Goal: Communication & Community: Answer question/provide support

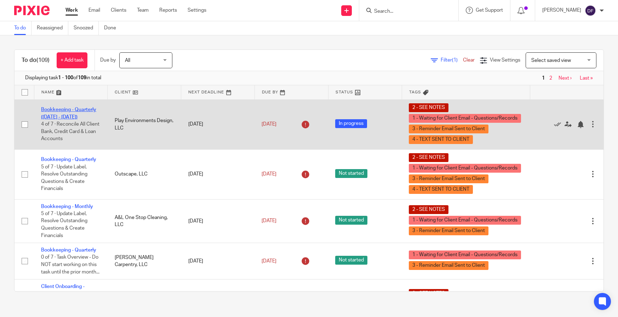
click at [59, 111] on link "Bookkeeping - Quarterly (January - June 2025)" at bounding box center [68, 113] width 55 height 12
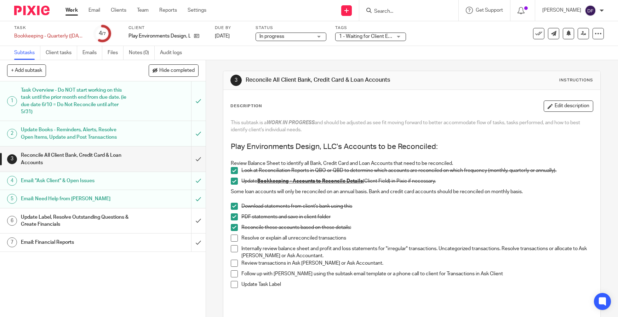
click at [235, 246] on span at bounding box center [234, 248] width 7 height 7
click at [233, 262] on span at bounding box center [234, 263] width 7 height 7
click at [232, 272] on span at bounding box center [234, 273] width 7 height 7
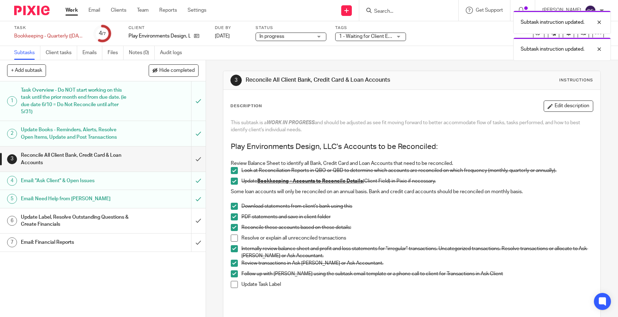
click at [371, 39] on div "Subtask instruction updated. Subtask instruction updated." at bounding box center [460, 34] width 302 height 54
click at [371, 38] on div "Subtask instruction updated. Subtask instruction updated." at bounding box center [460, 34] width 302 height 54
click at [395, 34] on div "1 - Waiting for Client Email - Questions/Records + 3" at bounding box center [370, 37] width 71 height 8
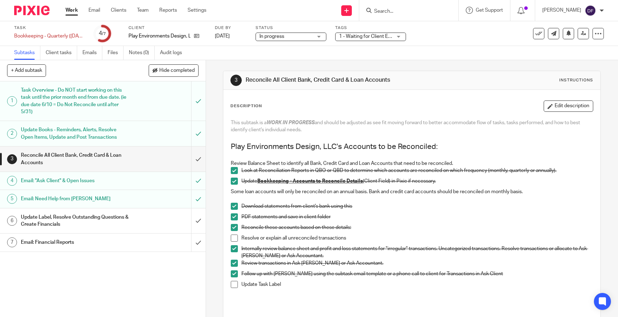
click at [465, 65] on div "3 Reconcile All Client Bank, Credit Card & Loan Accounts Instructions Descripti…" at bounding box center [411, 225] width 377 height 330
click at [240, 35] on link "Jul 31, 2025" at bounding box center [231, 36] width 32 height 7
click at [75, 12] on link "Work" at bounding box center [71, 10] width 12 height 7
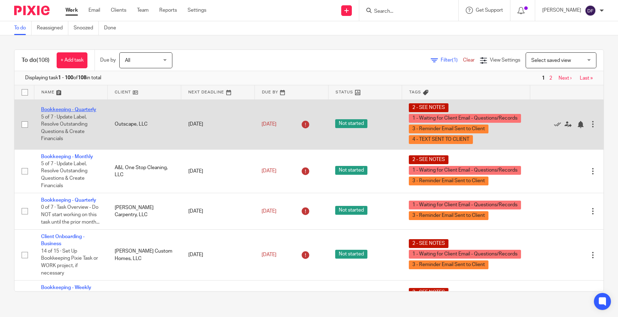
click at [78, 109] on link "Bookkeeping - Quarterly" at bounding box center [68, 109] width 55 height 5
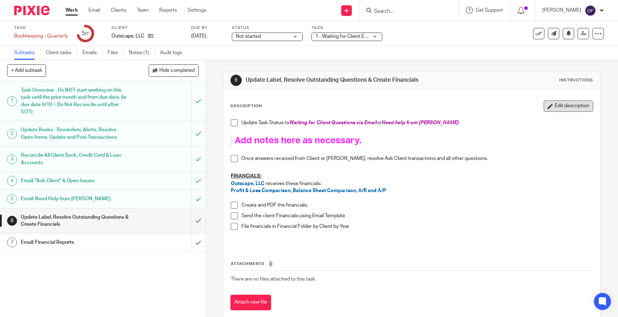
click at [543, 101] on button "Edit description" at bounding box center [568, 105] width 50 height 11
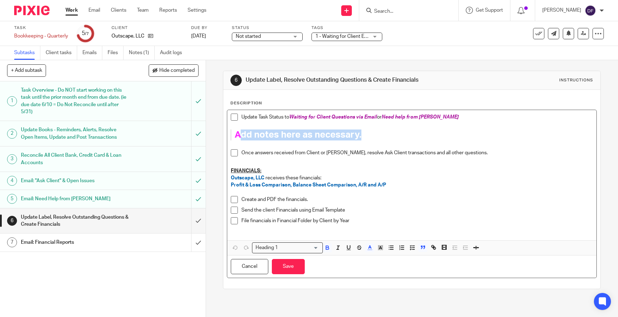
drag, startPoint x: 372, startPoint y: 131, endPoint x: 237, endPoint y: 136, distance: 134.9
click at [237, 136] on h1 "Add notes here as necessary." at bounding box center [407, 134] width 344 height 11
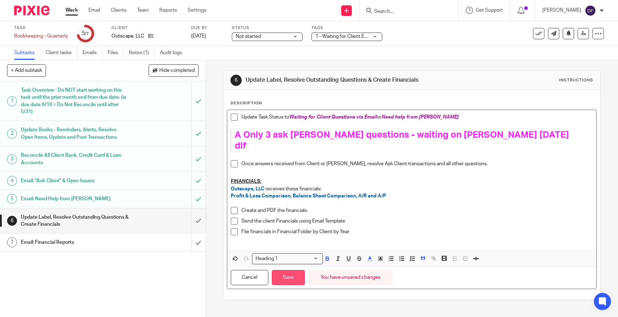
click at [296, 270] on button "Save" at bounding box center [288, 277] width 33 height 15
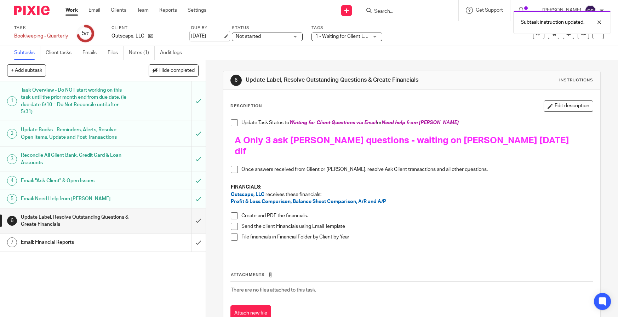
click at [221, 35] on link "Aug 22, 2025" at bounding box center [207, 36] width 32 height 7
click at [74, 10] on link "Work" at bounding box center [71, 10] width 12 height 7
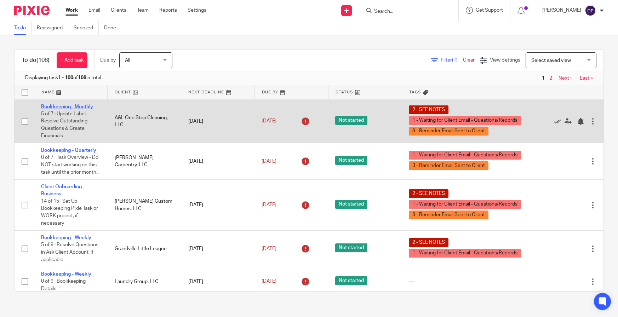
click at [70, 107] on link "Bookkeeping - Monthly" at bounding box center [67, 106] width 52 height 5
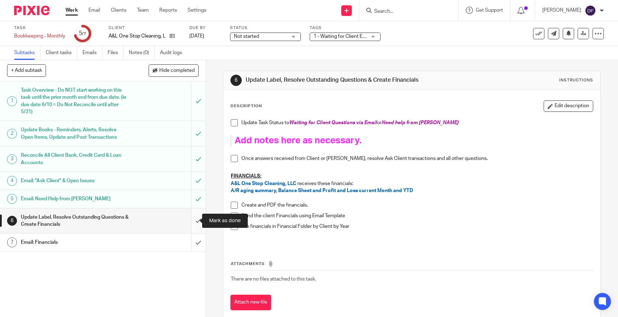
click at [192, 216] on input "submit" at bounding box center [103, 220] width 206 height 25
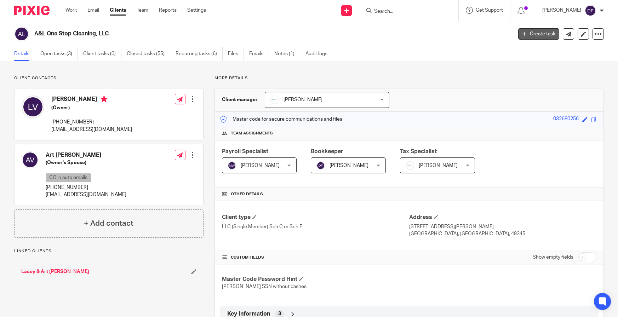
click at [541, 31] on link "Create task" at bounding box center [538, 33] width 41 height 11
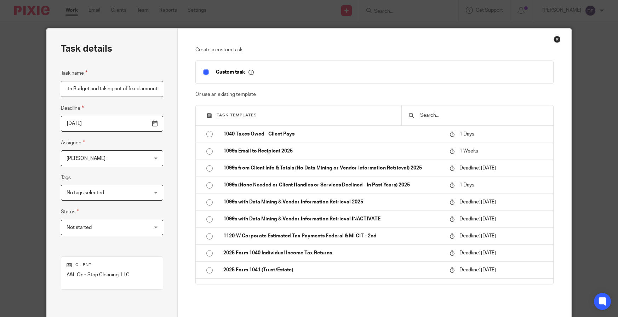
scroll to position [0, 18]
type input "Start with Budget and taking out of fixed amount"
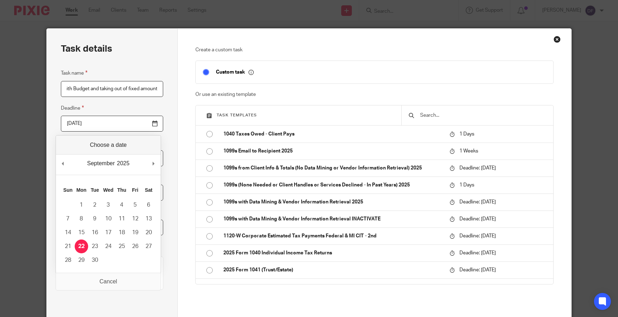
scroll to position [0, 0]
click at [151, 124] on input "[DATE]" at bounding box center [112, 124] width 103 height 16
type input "2025-12-12"
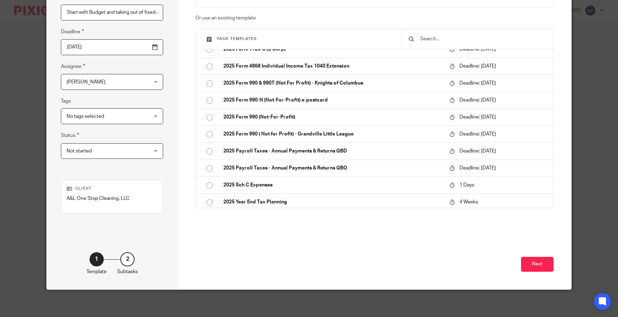
scroll to position [77, 0]
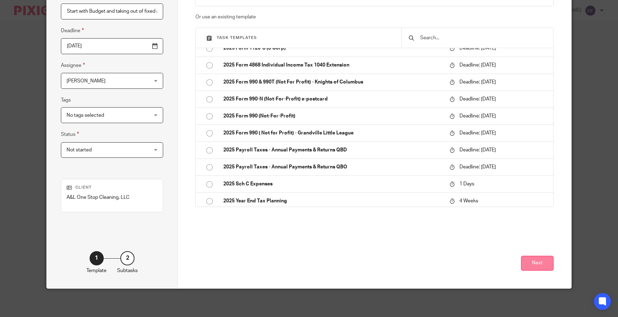
click at [529, 262] on button "Next" at bounding box center [537, 263] width 33 height 15
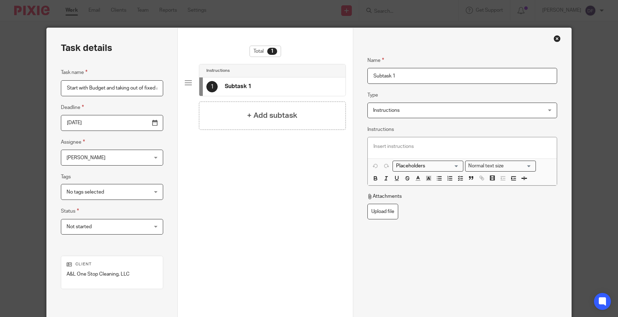
scroll to position [0, 0]
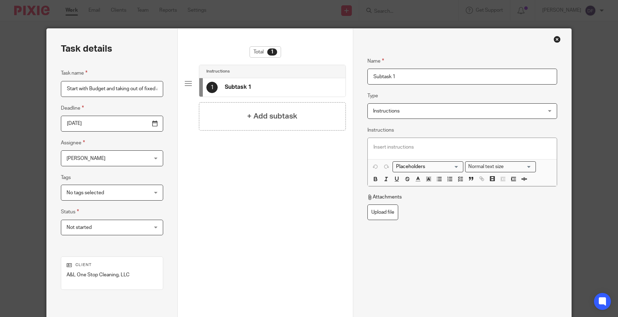
click at [404, 76] on input "Subtask 1" at bounding box center [462, 77] width 190 height 16
drag, startPoint x: 404, startPoint y: 76, endPoint x: 360, endPoint y: 79, distance: 43.9
click at [360, 79] on div "Name Subtask 1 Type Instructions Instructions Instructions Send automated email…" at bounding box center [462, 197] width 219 height 337
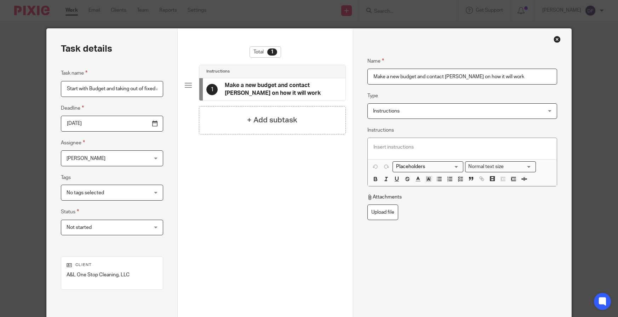
type input "Make a new budget and contact Lacey on how it will work"
click at [391, 146] on p at bounding box center [462, 147] width 178 height 7
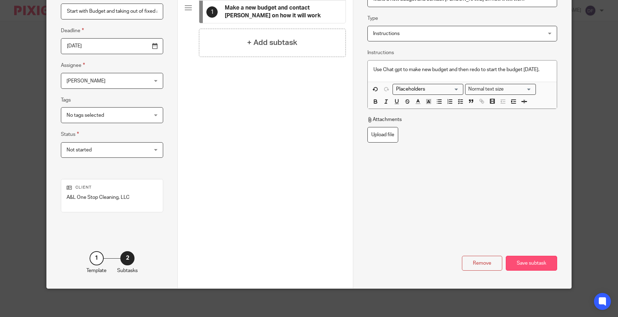
click at [532, 266] on div "Save subtask" at bounding box center [530, 263] width 51 height 15
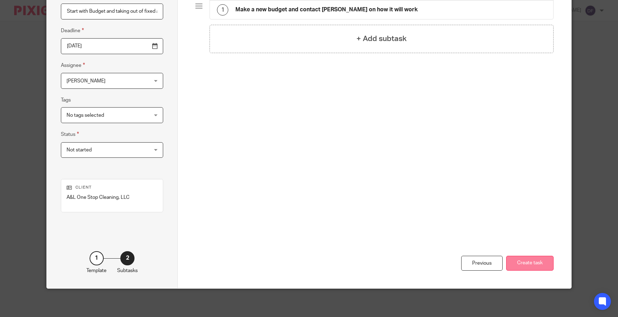
click at [538, 267] on button "Create task" at bounding box center [529, 263] width 47 height 15
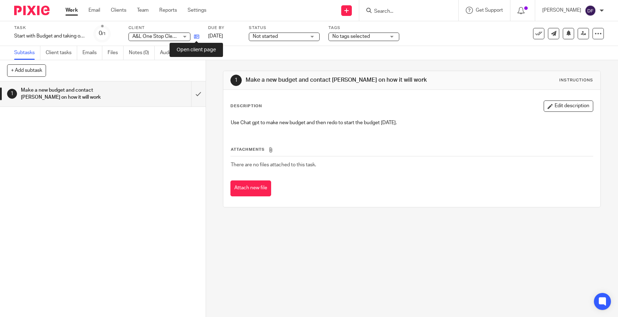
click at [196, 36] on icon at bounding box center [196, 36] width 5 height 5
click at [90, 8] on link "Email" at bounding box center [94, 10] width 12 height 7
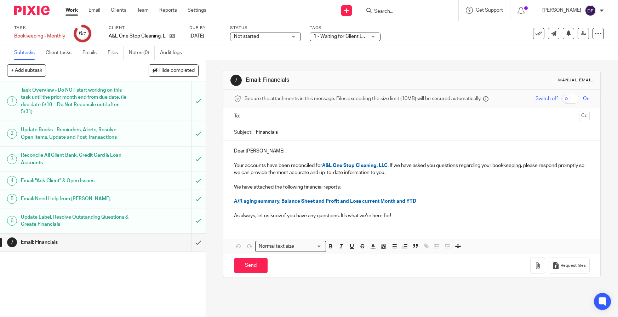
click at [296, 108] on div at bounding box center [412, 116] width 334 height 16
click at [291, 116] on input "text" at bounding box center [411, 116] width 329 height 8
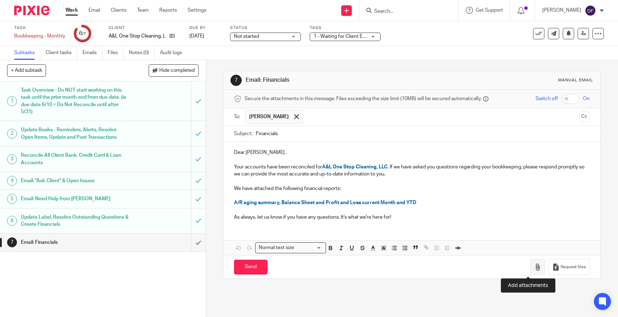
click at [534, 267] on icon "button" at bounding box center [537, 267] width 7 height 7
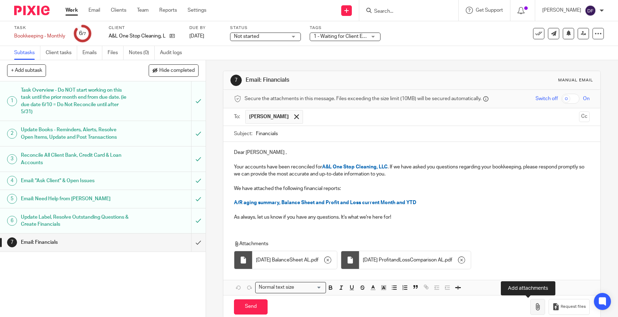
click at [530, 311] on button "button" at bounding box center [537, 307] width 15 height 16
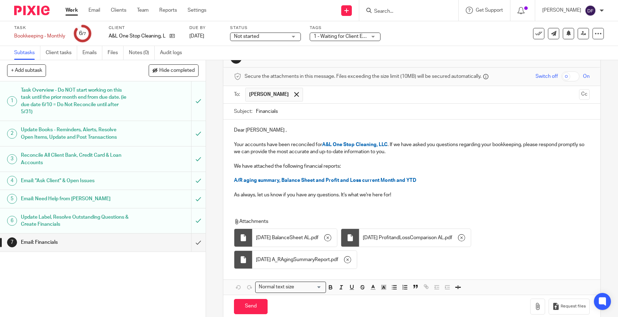
scroll to position [34, 0]
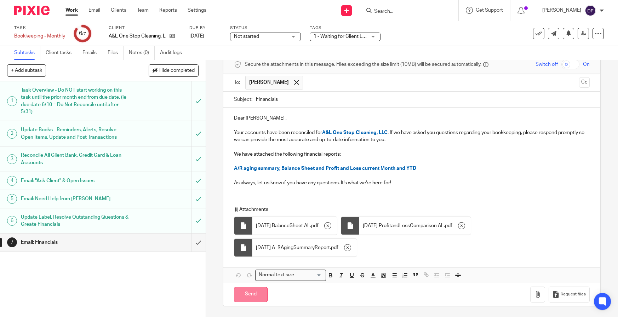
click at [253, 290] on input "Send" at bounding box center [251, 294] width 34 height 15
type input "Sent"
click at [69, 9] on link "Work" at bounding box center [71, 10] width 12 height 7
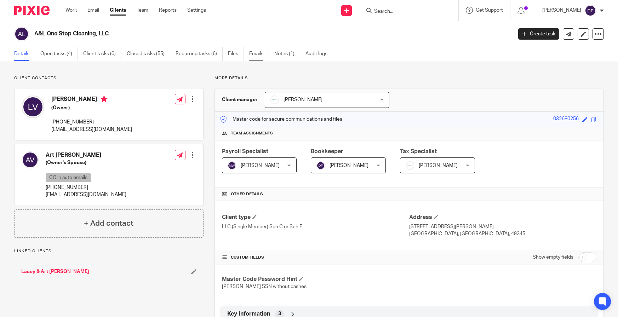
click at [254, 54] on link "Emails" at bounding box center [259, 54] width 20 height 14
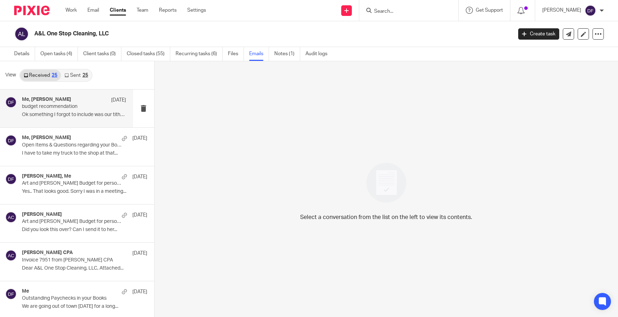
click at [74, 120] on div "Me, [PERSON_NAME] [DATE] budget recommendation Ok something I forgot to include…" at bounding box center [74, 109] width 104 height 24
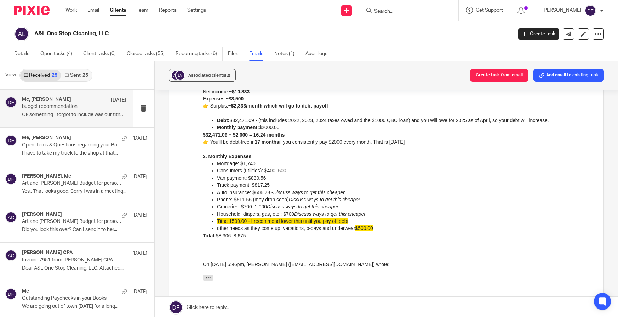
scroll to position [141, 0]
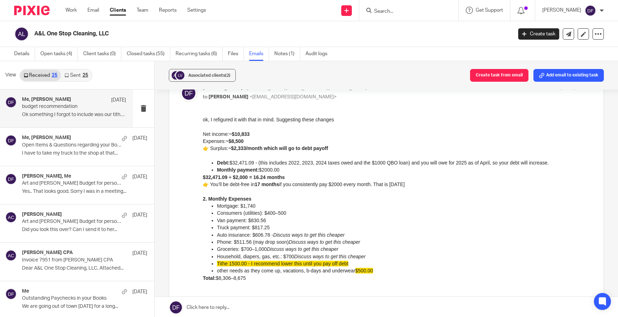
drag, startPoint x: 395, startPoint y: 232, endPoint x: 352, endPoint y: 164, distance: 80.2
drag, startPoint x: 418, startPoint y: 278, endPoint x: 151, endPoint y: 114, distance: 313.2
click at [202, 116] on html "ok, I refigured it with that in mind. Suggesting these changes Net income: ~$10…" at bounding box center [397, 221] width 390 height 210
copy div "ok, I refigured it with that in mind. Suggesting these changes Net income: ~$10…"
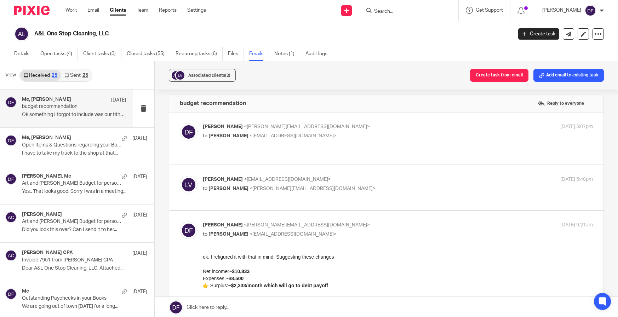
scroll to position [0, 0]
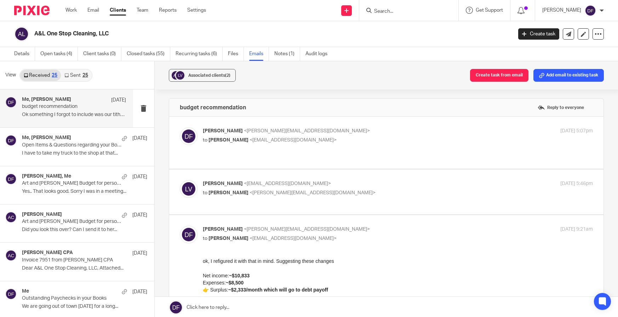
click at [385, 191] on div "lacey villegas <onestopcleaningmanm@yahoo.com> to Donna Ferguson <donna@amylcpa…" at bounding box center [386, 192] width 413 height 24
click at [385, 189] on p "to Donna Ferguson <donna@amylcpa.com>" at bounding box center [333, 192] width 260 height 7
checkbox input "true"
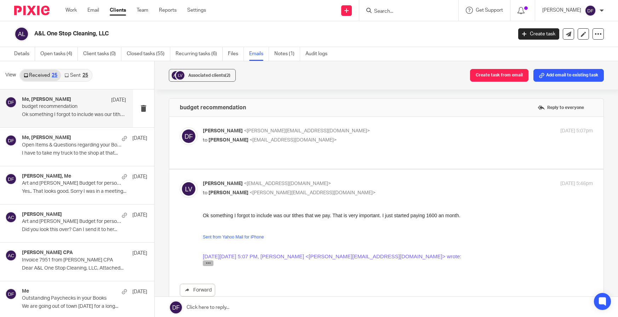
click at [209, 266] on div "Lacey, We would like to propose that you take $7500.00 a month for your persona…" at bounding box center [397, 264] width 390 height 9
click at [209, 264] on icon "button" at bounding box center [207, 262] width 5 height 5
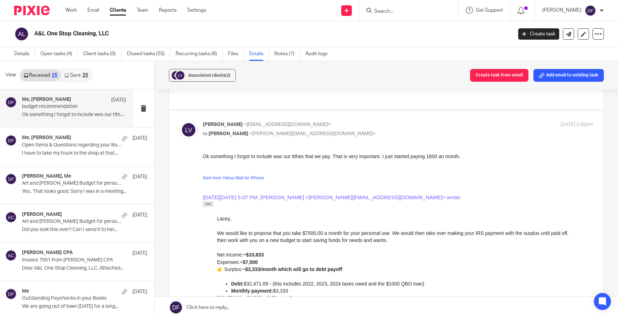
scroll to position [71, 0]
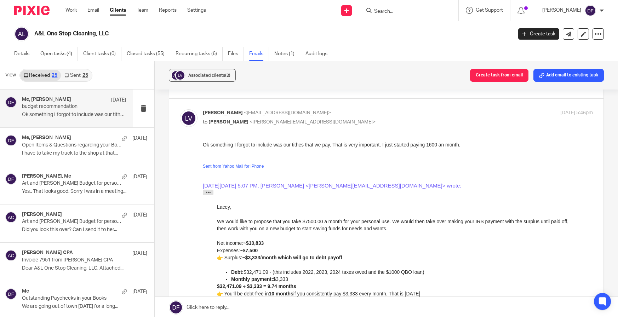
drag, startPoint x: 398, startPoint y: 278, endPoint x: 221, endPoint y: 175, distance: 204.3
drag, startPoint x: 399, startPoint y: 278, endPoint x: 202, endPoint y: 147, distance: 235.5
drag, startPoint x: 399, startPoint y: 280, endPoint x: 230, endPoint y: 146, distance: 215.4
drag, startPoint x: 513, startPoint y: 399, endPoint x: 189, endPoint y: 147, distance: 410.2
click at [202, 147] on html "Ok something I forgot to include was our tithes that we pay. That is very impor…" at bounding box center [397, 310] width 390 height 339
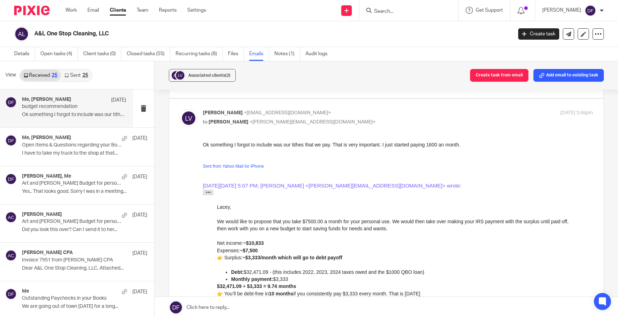
copy div "Ok something I forgot to include was our tithes that we pay. That is very impor…"
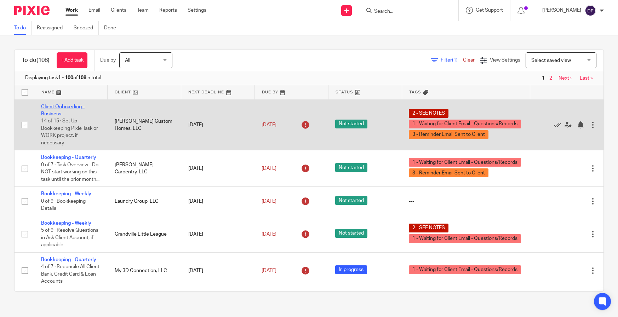
click at [54, 106] on link "Client Onboarding - Business" at bounding box center [63, 110] width 44 height 12
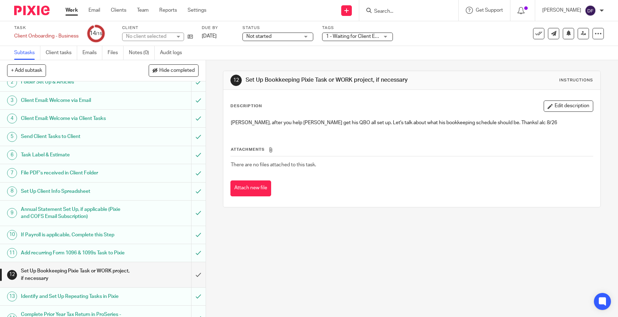
scroll to position [66, 0]
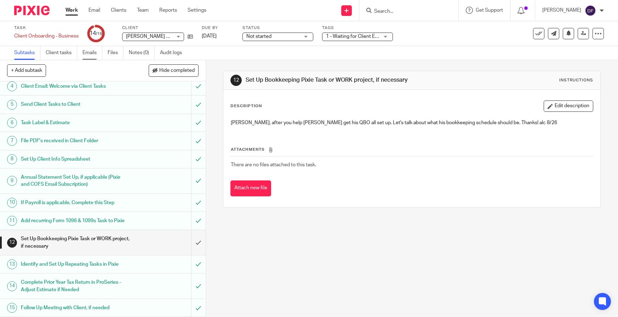
click at [97, 51] on link "Emails" at bounding box center [92, 53] width 20 height 14
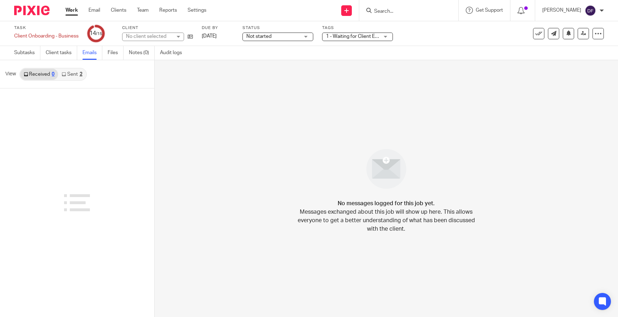
click at [77, 74] on link "Sent 2" at bounding box center [72, 74] width 28 height 11
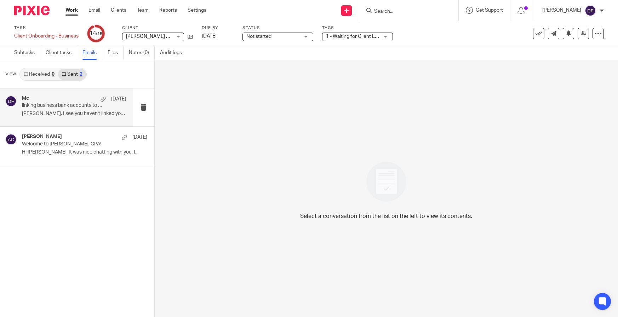
click at [62, 100] on div "Me [DATE]" at bounding box center [74, 99] width 104 height 7
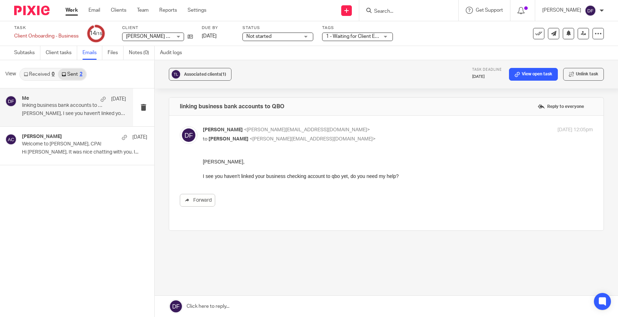
click at [258, 303] on link at bounding box center [386, 306] width 463 height 21
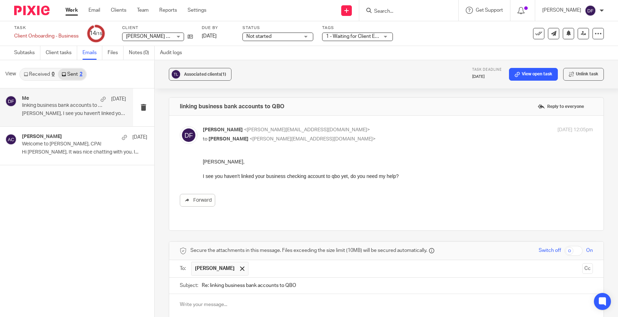
scroll to position [122, 0]
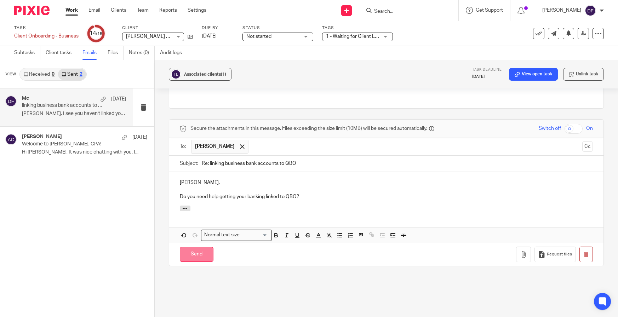
click at [195, 247] on input "Send" at bounding box center [197, 254] width 34 height 15
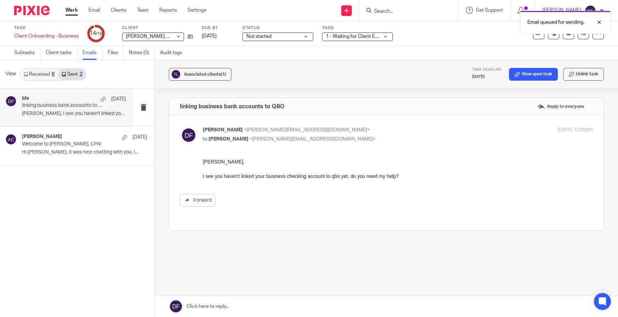
click at [350, 35] on span "1 - Waiting for Client Email - Questions/Records + 2" at bounding box center [382, 36] width 113 height 5
click at [458, 25] on div "Email queued for sending." at bounding box center [460, 20] width 302 height 27
click at [233, 36] on link "[DATE]" at bounding box center [218, 36] width 32 height 7
click at [72, 10] on link "Work" at bounding box center [71, 10] width 12 height 7
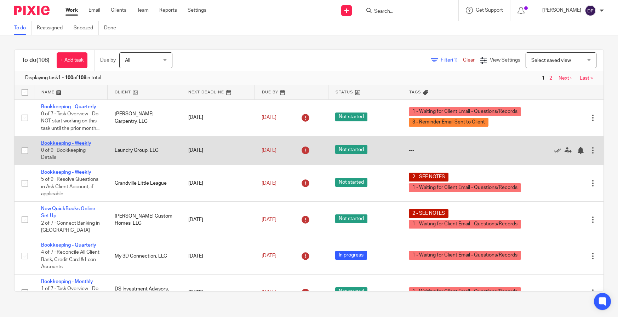
click at [60, 146] on link "Bookkeeping - Weekly" at bounding box center [66, 143] width 50 height 5
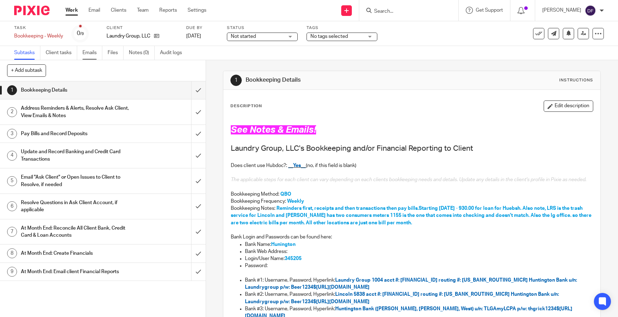
click at [86, 54] on link "Emails" at bounding box center [92, 53] width 20 height 14
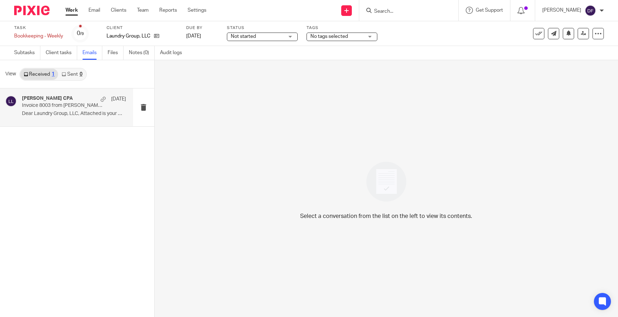
click at [88, 117] on p "Dear Laundry Group, LLC, Attached is your most..." at bounding box center [74, 114] width 104 height 6
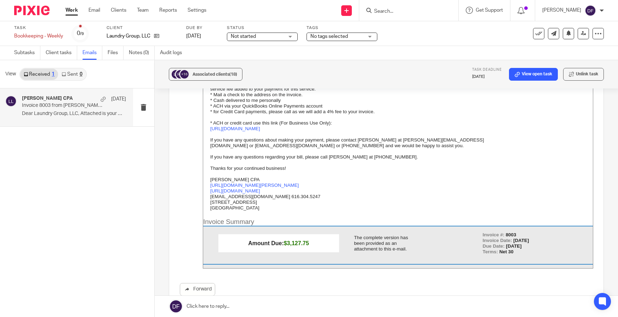
scroll to position [177, 0]
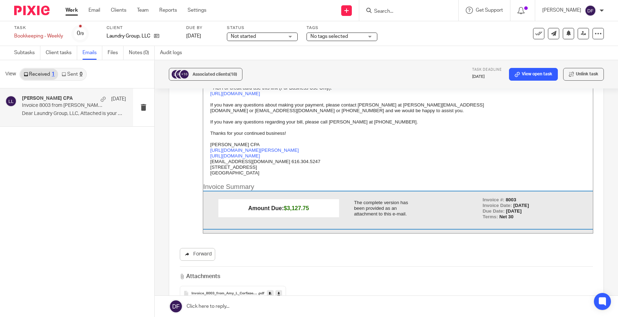
click at [204, 248] on link "Forward" at bounding box center [197, 254] width 35 height 13
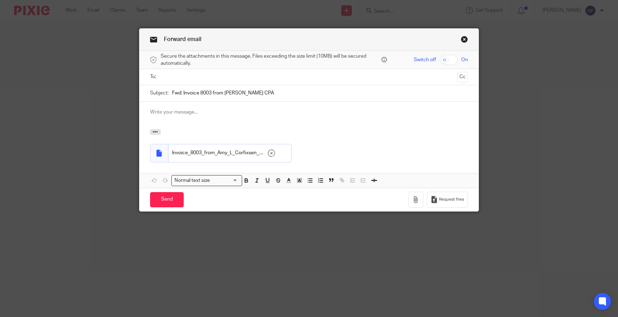
click at [185, 78] on input "text" at bounding box center [308, 77] width 291 height 8
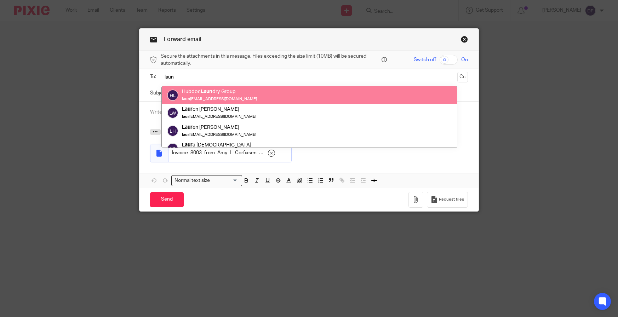
type input "laun"
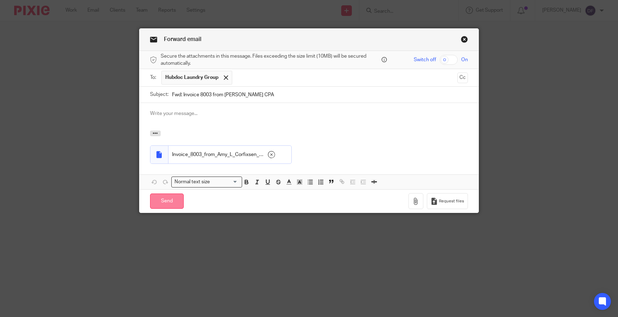
click at [158, 203] on input "Send" at bounding box center [167, 200] width 34 height 15
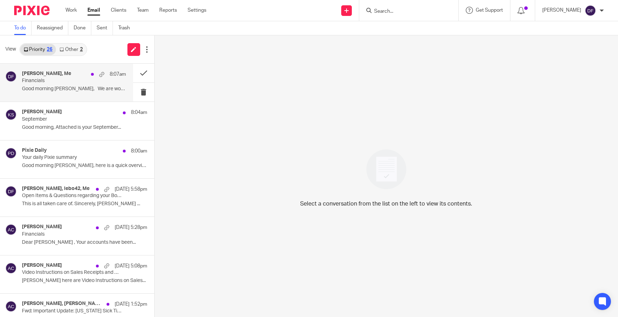
click at [82, 82] on p "Financials" at bounding box center [63, 81] width 83 height 6
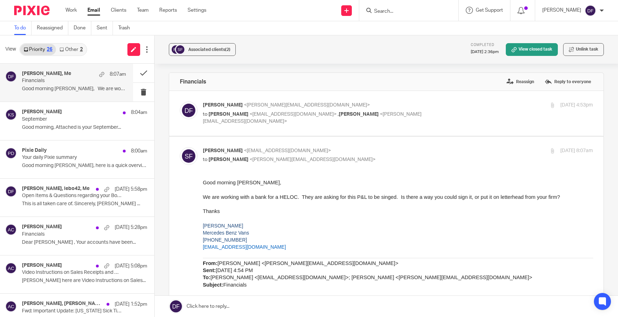
click at [474, 103] on div "[DATE] 4:53pm" at bounding box center [528, 105] width 130 height 7
checkbox input "true"
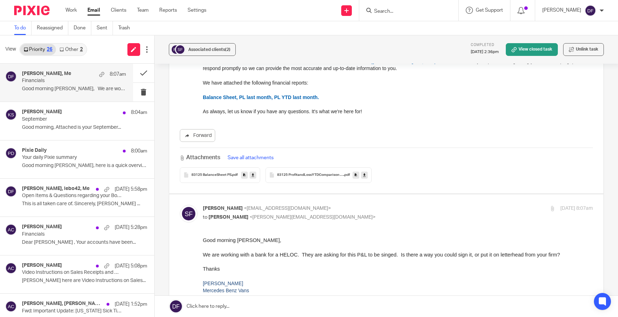
scroll to position [141, 0]
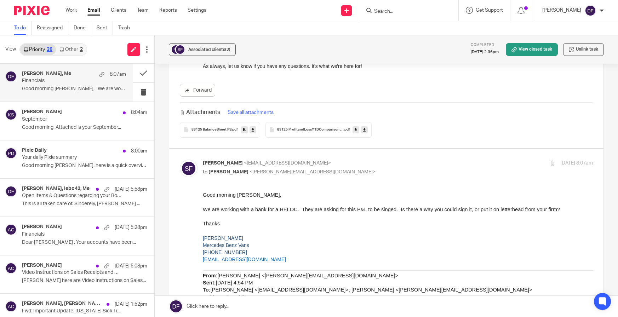
click at [282, 122] on div "83125 ProfitandLossYTDComparison PS .pdf" at bounding box center [318, 130] width 106 height 16
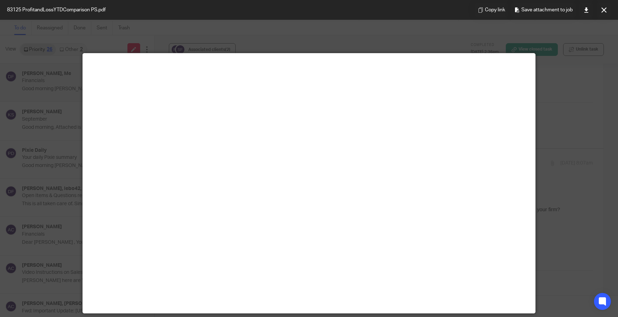
click at [601, 10] on icon at bounding box center [603, 9] width 5 height 5
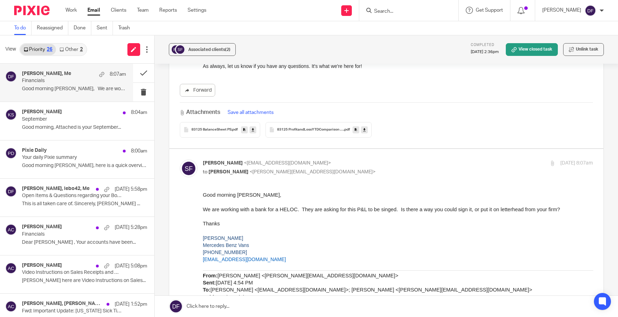
click at [306, 302] on link at bounding box center [386, 306] width 463 height 21
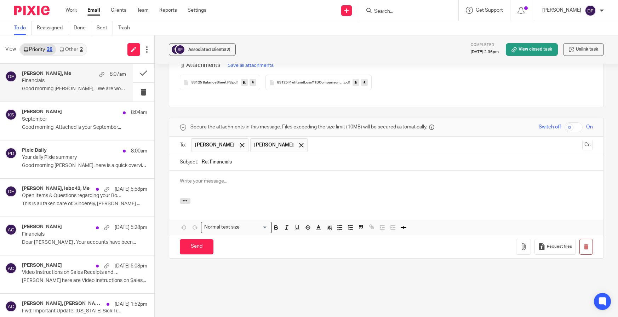
scroll to position [0, 0]
click at [236, 170] on div "S" at bounding box center [386, 184] width 434 height 28
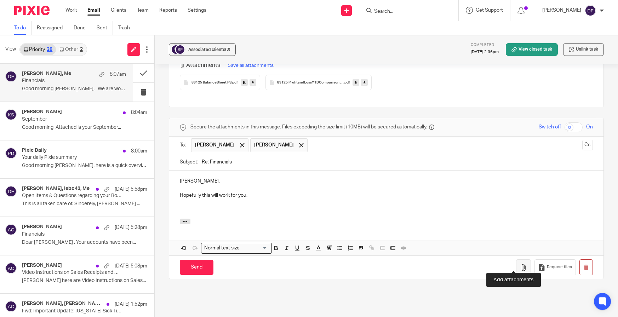
click at [520, 264] on icon "button" at bounding box center [523, 267] width 7 height 7
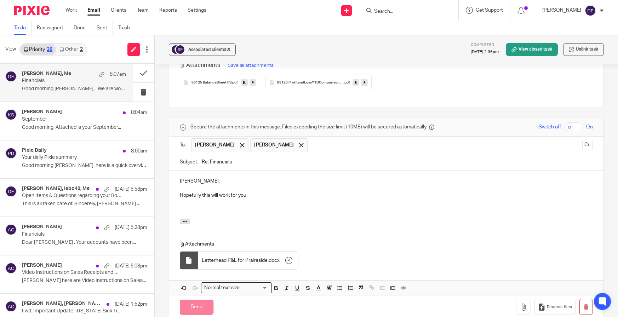
click at [200, 300] on input "Send" at bounding box center [197, 307] width 34 height 15
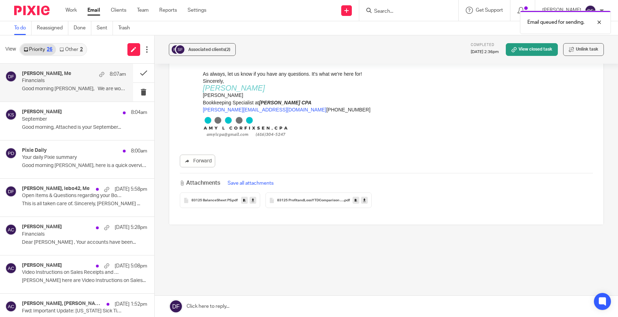
scroll to position [438, 0]
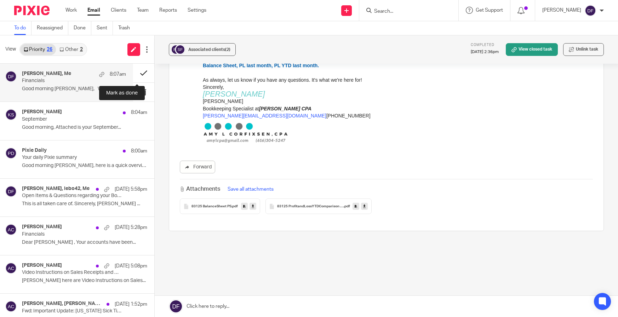
click at [143, 70] on button at bounding box center [143, 73] width 21 height 19
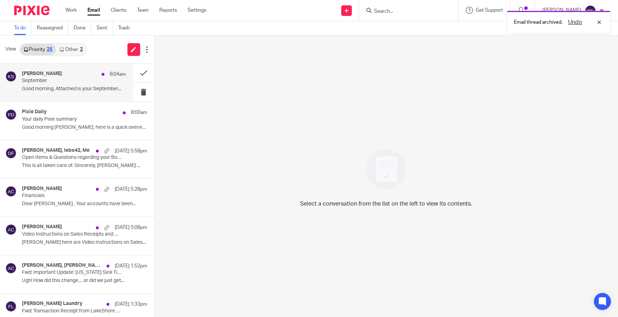
click at [38, 82] on p "September" at bounding box center [63, 81] width 83 height 6
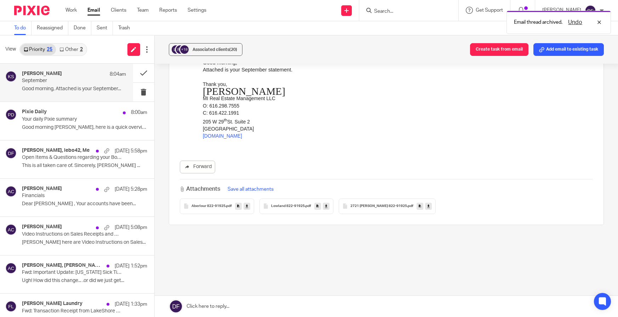
scroll to position [0, 0]
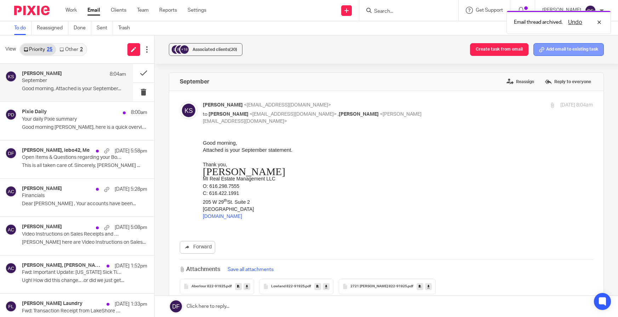
click at [555, 51] on button "Add email to existing task" at bounding box center [568, 49] width 70 height 13
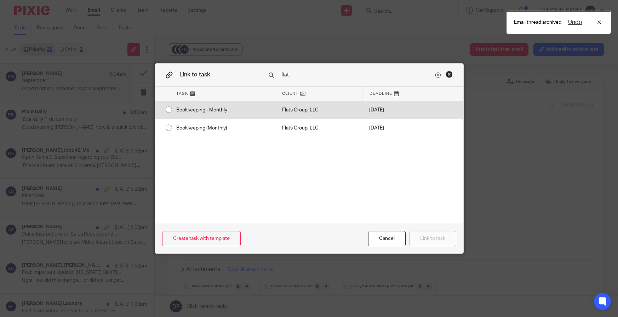
type input "flat"
click at [347, 111] on div "Flats Group, LLC" at bounding box center [318, 110] width 87 height 18
radio input "true"
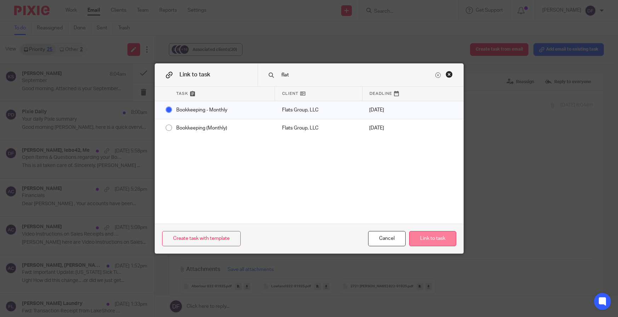
click at [440, 245] on button "Link to task" at bounding box center [432, 238] width 47 height 15
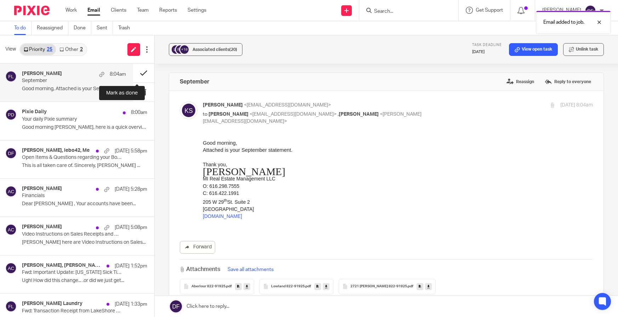
click at [141, 71] on button at bounding box center [143, 73] width 21 height 19
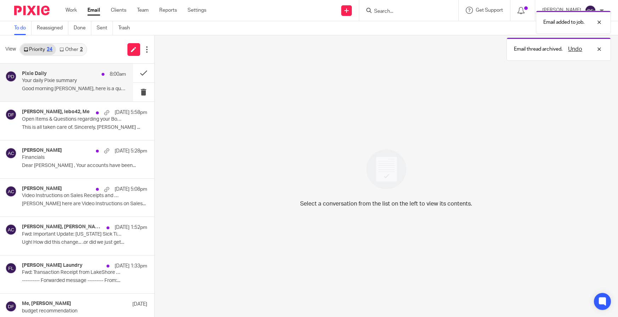
click at [70, 81] on p "Your daily Pixie summary" at bounding box center [63, 81] width 83 height 6
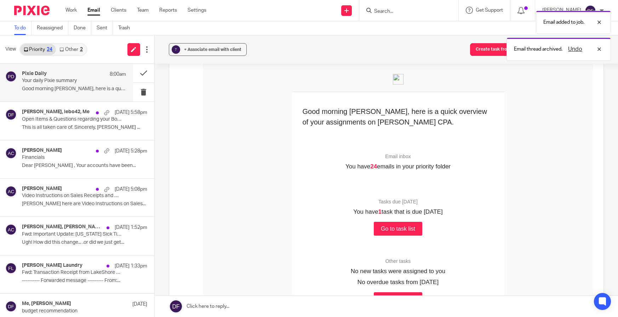
scroll to position [71, 0]
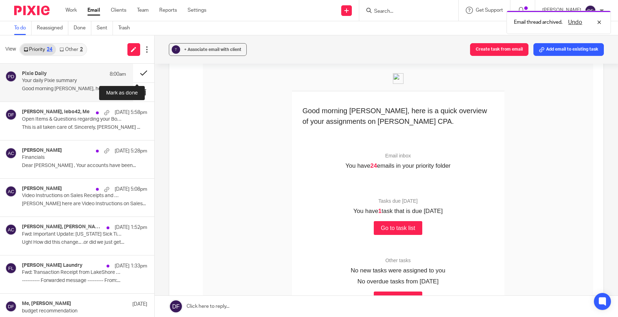
click at [142, 74] on button at bounding box center [143, 73] width 21 height 19
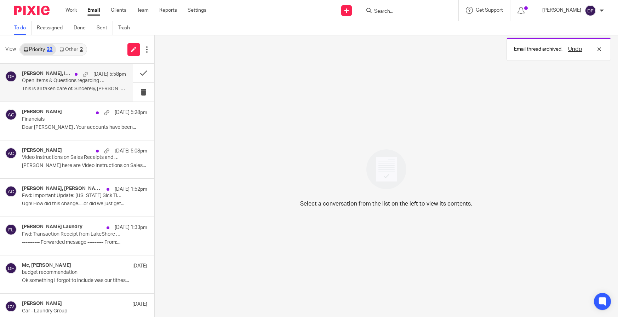
click at [75, 88] on p "This is all taken care of. Sincerely, [PERSON_NAME] ..." at bounding box center [74, 89] width 104 height 6
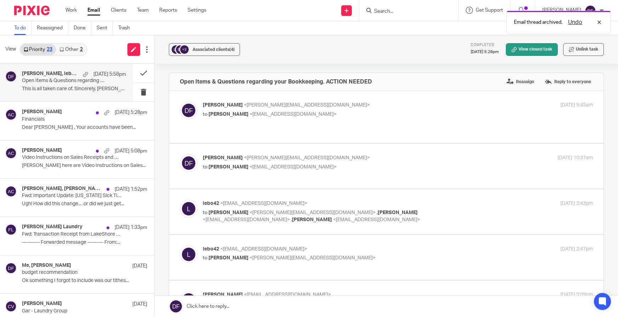
scroll to position [0, 0]
click at [416, 125] on label at bounding box center [386, 117] width 434 height 52
click at [180, 102] on input "checkbox" at bounding box center [179, 101] width 0 height 0
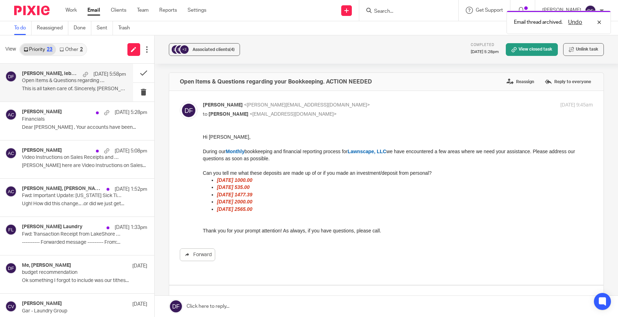
click at [416, 115] on p "to [PERSON_NAME] <[EMAIL_ADDRESS][DOMAIN_NAME]>" at bounding box center [333, 114] width 260 height 7
checkbox input "false"
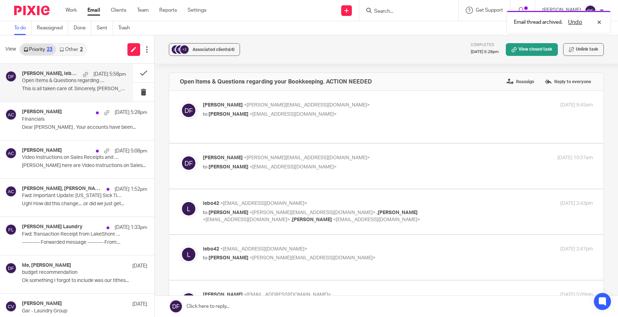
click at [424, 154] on p "[PERSON_NAME] <[PERSON_NAME][EMAIL_ADDRESS][DOMAIN_NAME]>" at bounding box center [333, 157] width 260 height 7
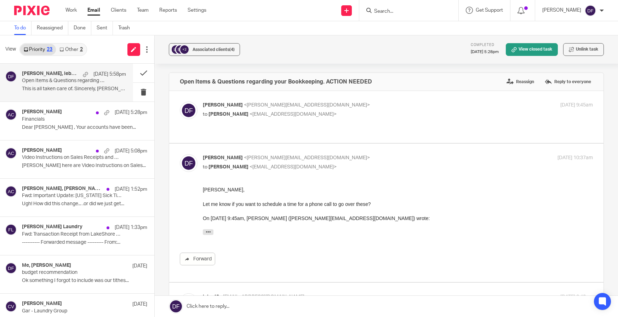
click at [439, 164] on div "[PERSON_NAME] <[PERSON_NAME][EMAIL_ADDRESS][DOMAIN_NAME]> to [PERSON_NAME] <[EM…" at bounding box center [386, 212] width 413 height 117
click at [446, 144] on label at bounding box center [386, 213] width 434 height 138
click at [180, 154] on input "checkbox" at bounding box center [179, 154] width 0 height 0
checkbox input "false"
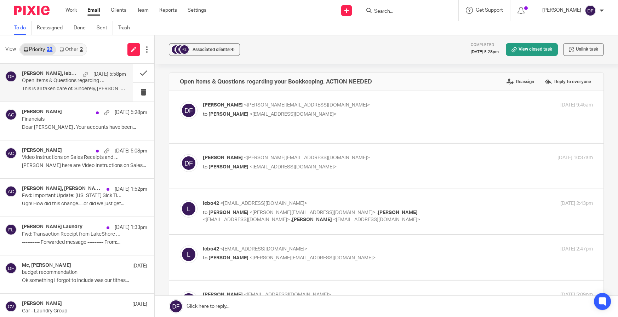
click at [463, 200] on div "[DATE] 2:43pm" at bounding box center [528, 203] width 130 height 7
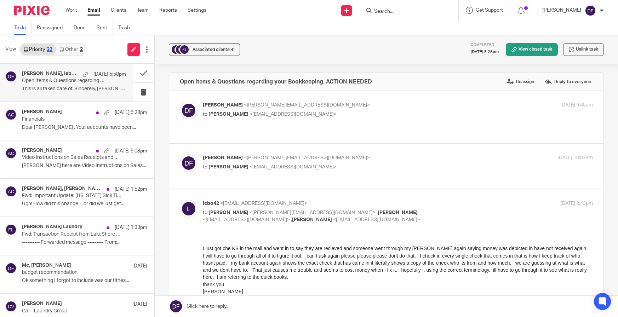
click at [481, 200] on div "lebo42 <[EMAIL_ADDRESS][DOMAIN_NAME]> to [PERSON_NAME] <[PERSON_NAME][EMAIL_ADD…" at bounding box center [398, 212] width 390 height 24
checkbox input "false"
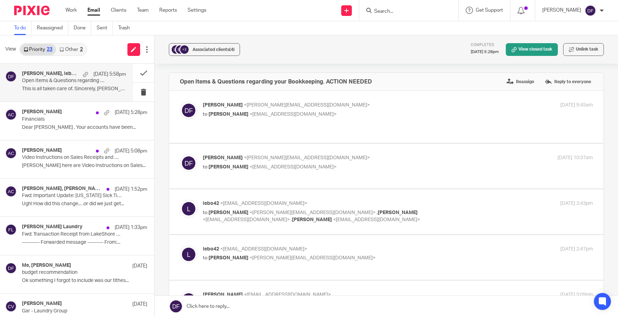
click at [472, 245] on div "lebo42 <[EMAIL_ADDRESS][DOMAIN_NAME]> to [PERSON_NAME] <[PERSON_NAME][EMAIL_ADD…" at bounding box center [386, 257] width 413 height 24
click at [478, 245] on div "[DATE] 2:47pm" at bounding box center [528, 248] width 130 height 7
checkbox input "true"
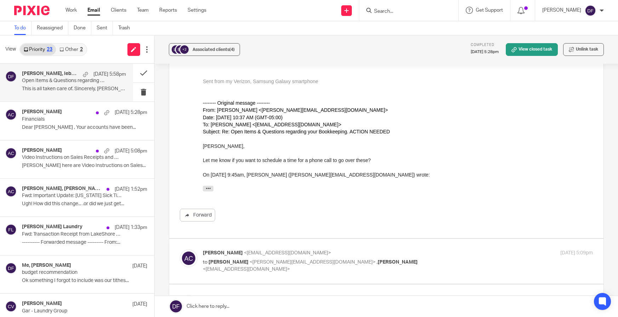
scroll to position [248, 0]
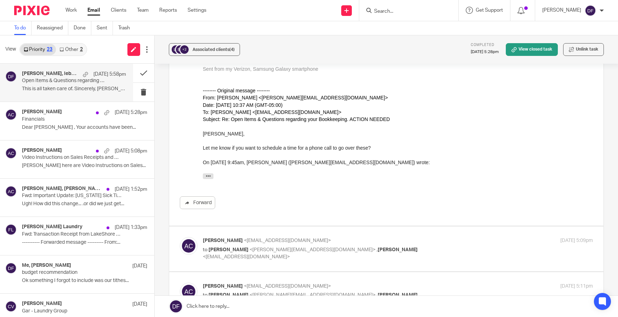
click at [490, 237] on div "[DATE] 5:09pm" at bounding box center [528, 240] width 130 height 7
checkbox input "true"
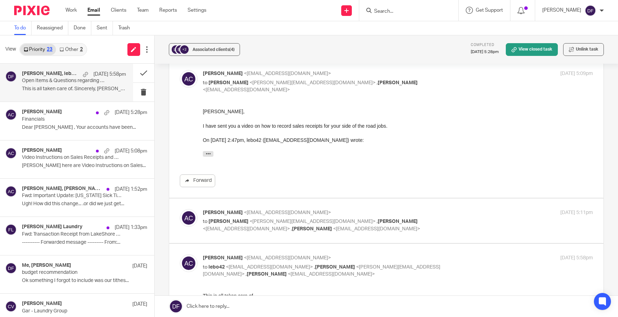
scroll to position [424, 0]
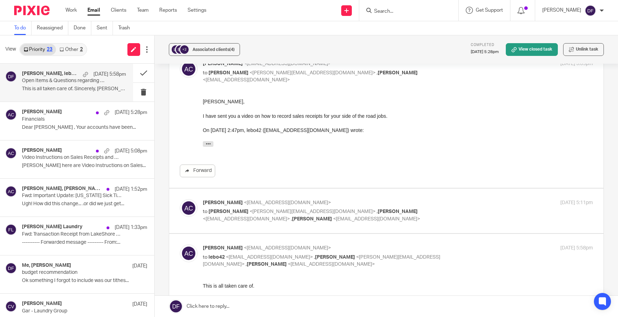
click at [497, 199] on div "[PERSON_NAME] <[EMAIL_ADDRESS][DOMAIN_NAME]> to [PERSON_NAME] <[PERSON_NAME][EM…" at bounding box center [398, 211] width 390 height 24
checkbox input "true"
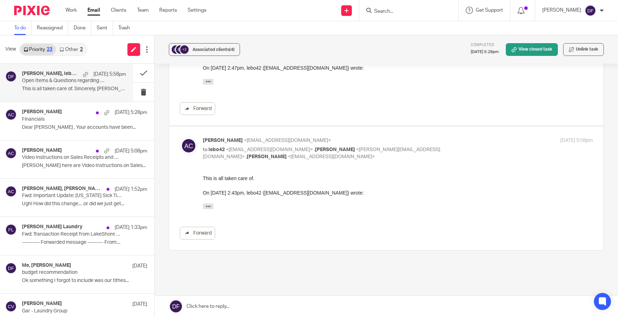
scroll to position [653, 0]
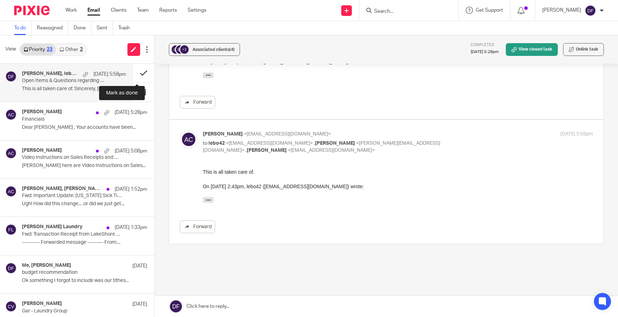
click at [143, 73] on button at bounding box center [143, 73] width 21 height 19
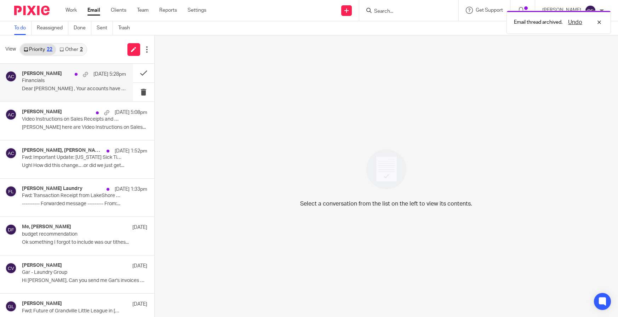
click at [34, 84] on p "Financials" at bounding box center [63, 81] width 83 height 6
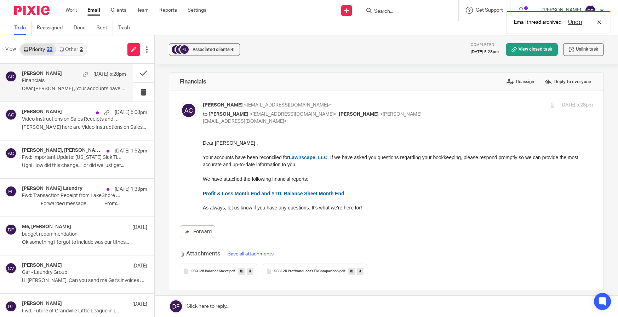
scroll to position [0, 0]
click at [134, 70] on button at bounding box center [143, 73] width 21 height 19
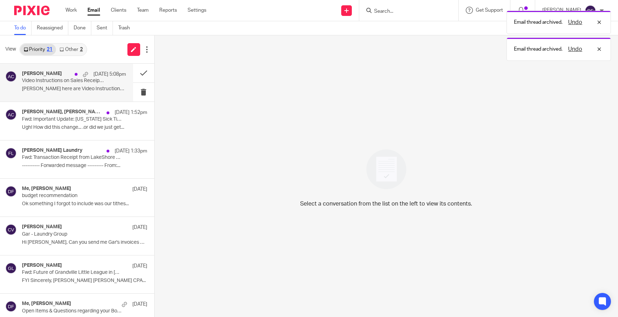
click at [59, 96] on div "[PERSON_NAME] [DATE] 5:08pm Video Instructions on Sales Receipts and Deposits […" at bounding box center [66, 83] width 133 height 38
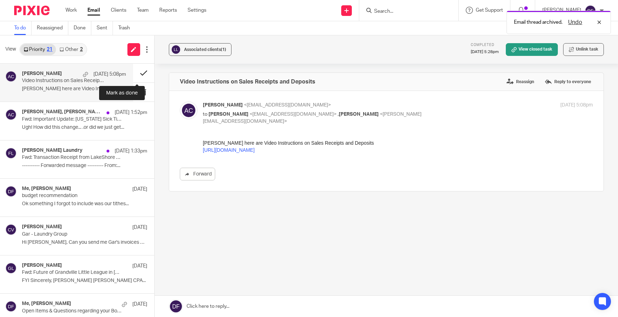
click at [142, 74] on button at bounding box center [143, 73] width 21 height 19
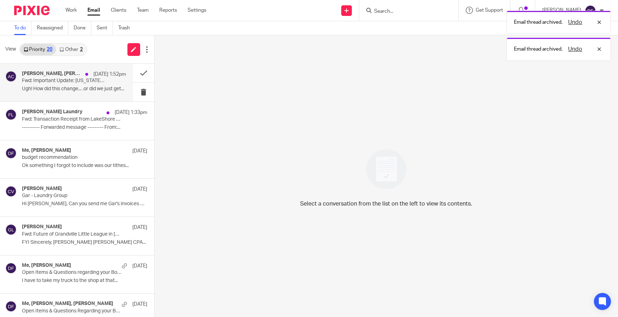
click at [55, 85] on div "[PERSON_NAME], [PERSON_NAME] [DATE] 1:52pm Fwd: Important Update: [US_STATE] Si…" at bounding box center [74, 83] width 104 height 24
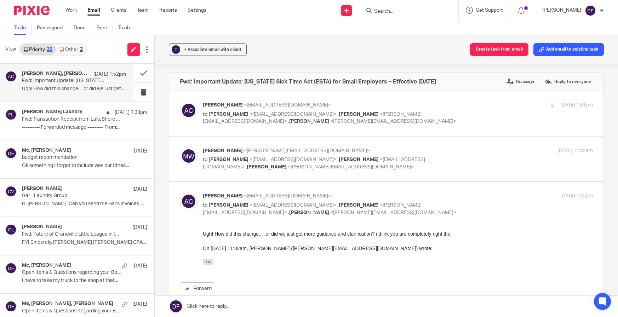
click at [499, 146] on label at bounding box center [386, 159] width 434 height 45
click at [180, 147] on input "checkbox" at bounding box center [179, 147] width 0 height 0
checkbox input "true"
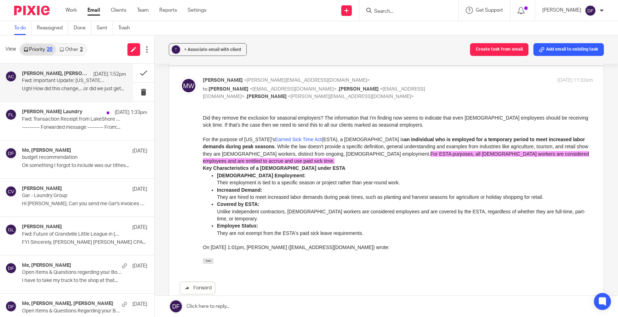
scroll to position [71, 0]
click at [138, 72] on button at bounding box center [143, 73] width 21 height 19
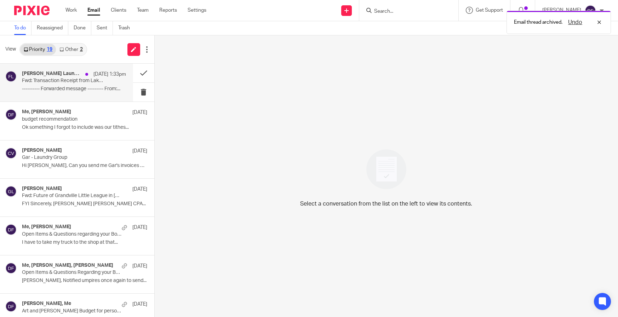
click at [27, 87] on p "---------- Forwarded message --------- From:..." at bounding box center [74, 89] width 104 height 6
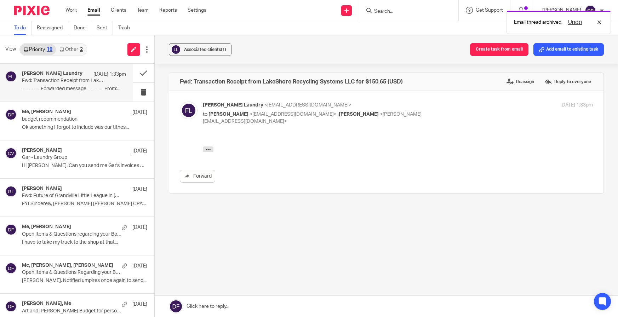
scroll to position [0, 0]
click at [134, 69] on button at bounding box center [143, 73] width 21 height 19
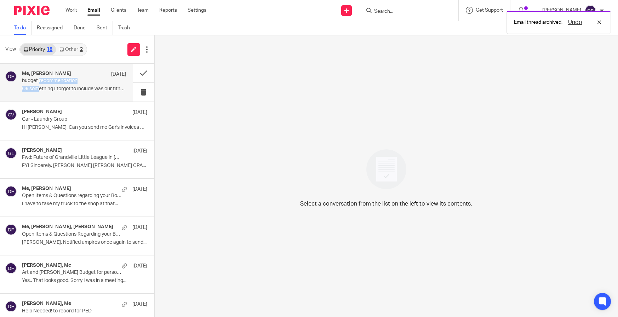
click at [39, 85] on div "Me, [PERSON_NAME] [DATE] budget recommendation Ok something I forgot to include…" at bounding box center [74, 83] width 104 height 24
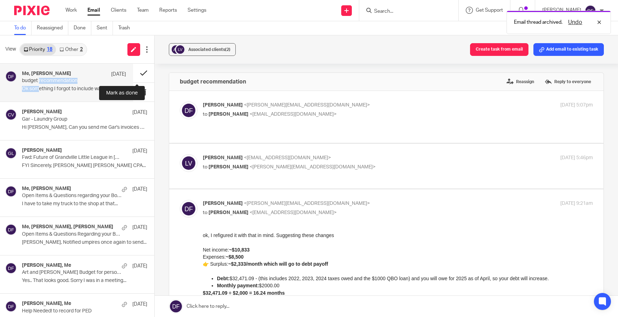
click at [134, 74] on button at bounding box center [143, 73] width 21 height 19
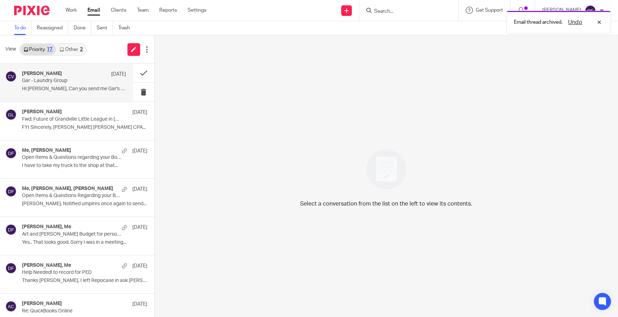
click at [43, 81] on p "Gar - Laundry Group" at bounding box center [63, 81] width 83 height 6
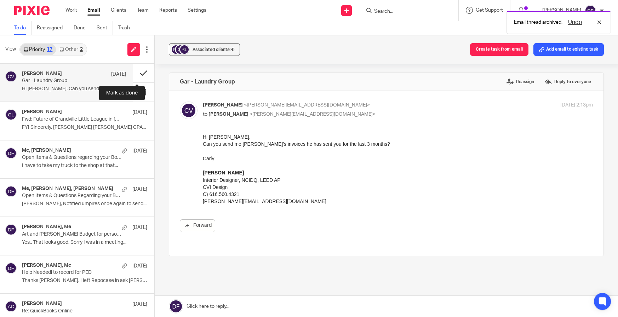
click at [140, 72] on button at bounding box center [143, 73] width 21 height 19
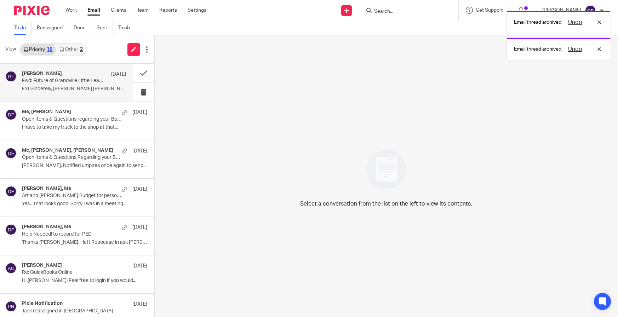
click at [59, 86] on p "FYI Sincerely, [PERSON_NAME] [PERSON_NAME] CPA..." at bounding box center [74, 89] width 104 height 6
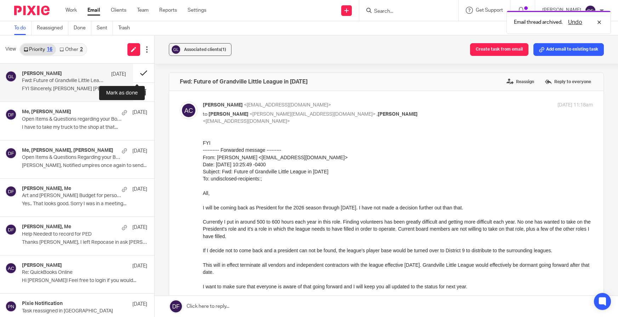
click at [137, 71] on button at bounding box center [143, 73] width 21 height 19
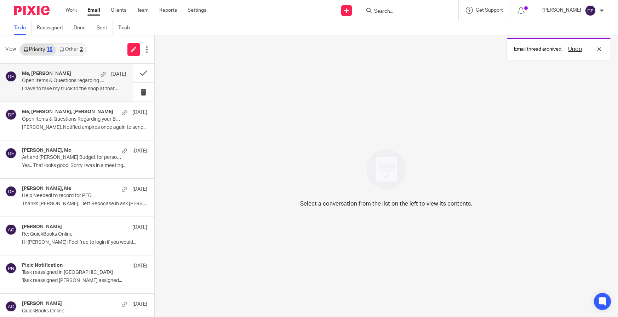
click at [64, 88] on p "I have to take my truck to the shop at that..." at bounding box center [74, 89] width 104 height 6
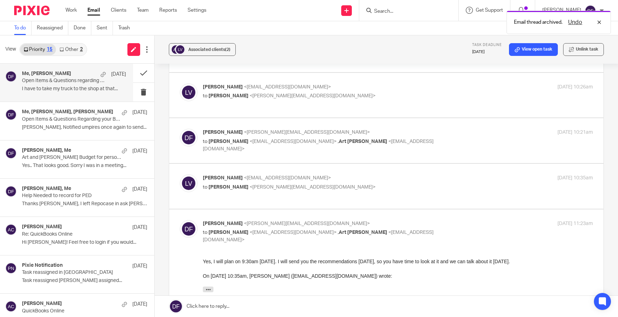
scroll to position [354, 0]
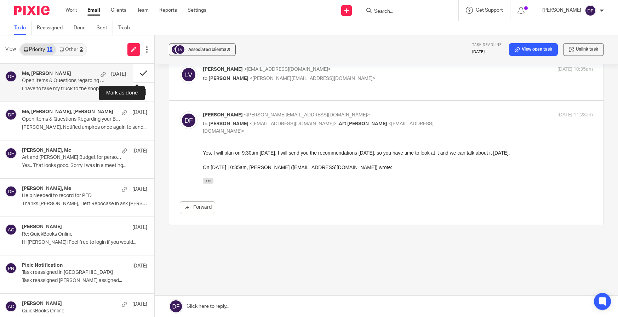
click at [135, 70] on button at bounding box center [143, 73] width 21 height 19
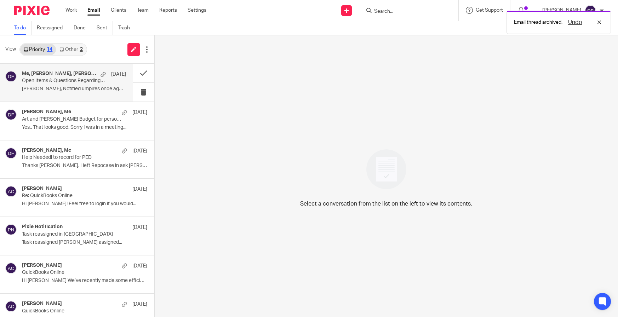
click at [62, 81] on p "Open Items & Questions Regarding your Bookkeeping. ACTION NEEDED" at bounding box center [63, 81] width 83 height 6
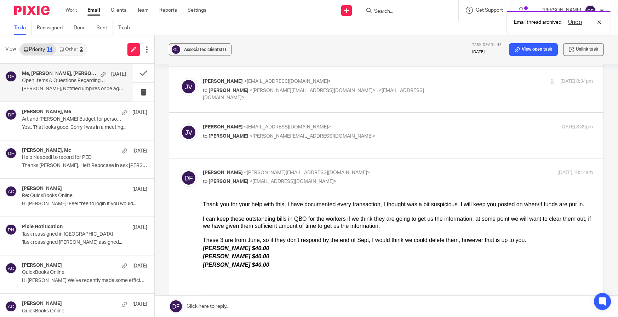
scroll to position [177, 0]
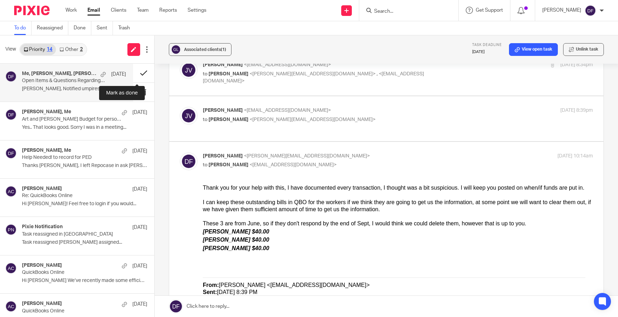
click at [134, 71] on button at bounding box center [143, 73] width 21 height 19
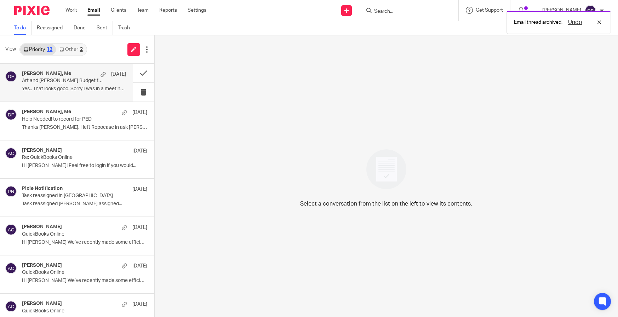
click at [71, 86] on div "[PERSON_NAME], Me [DATE] Art and Lacey Budget for personal going forward Yes.. …" at bounding box center [74, 83] width 104 height 24
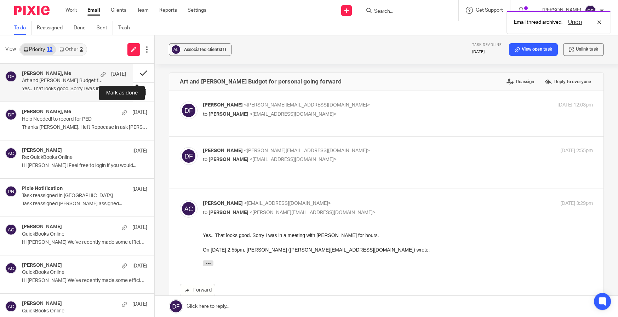
scroll to position [0, 0]
click at [135, 70] on button at bounding box center [143, 73] width 21 height 19
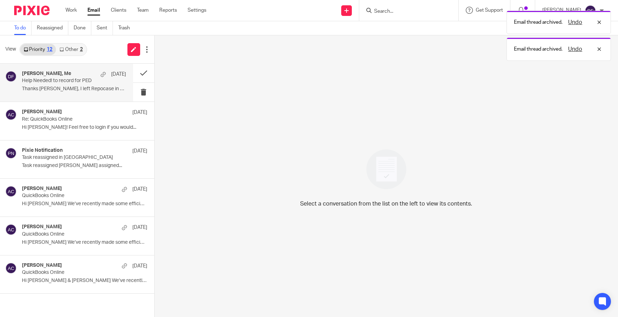
click at [91, 91] on p "Thanks [PERSON_NAME], I left Repocase in ask [PERSON_NAME] as..." at bounding box center [74, 89] width 104 height 6
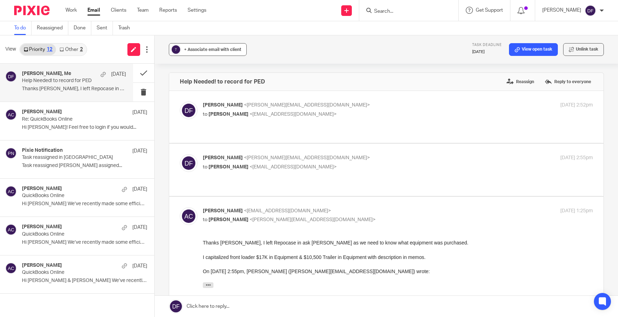
click at [185, 49] on span "+ Associate email with client" at bounding box center [212, 49] width 57 height 4
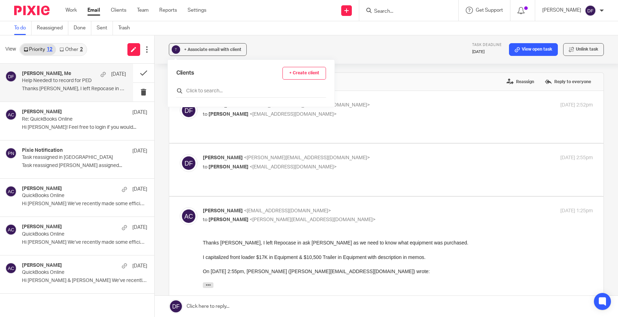
click at [203, 91] on input "text" at bounding box center [251, 90] width 150 height 7
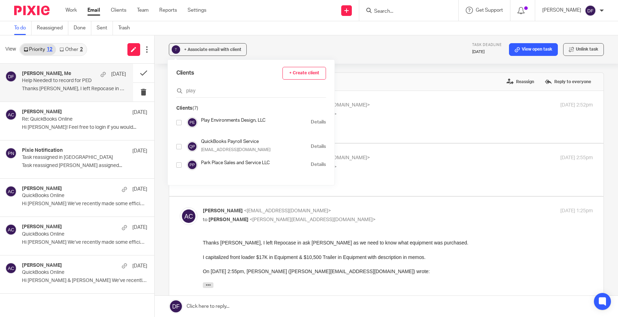
type input "play"
click at [177, 120] on input "checkbox" at bounding box center [178, 122] width 5 height 5
checkbox input "true"
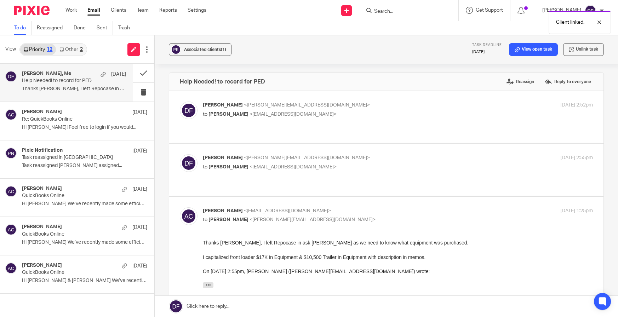
click at [256, 45] on div "Associated clients (1) Task deadline [DATE] View open task Unlink task" at bounding box center [386, 49] width 463 height 28
click at [143, 73] on button at bounding box center [143, 73] width 21 height 19
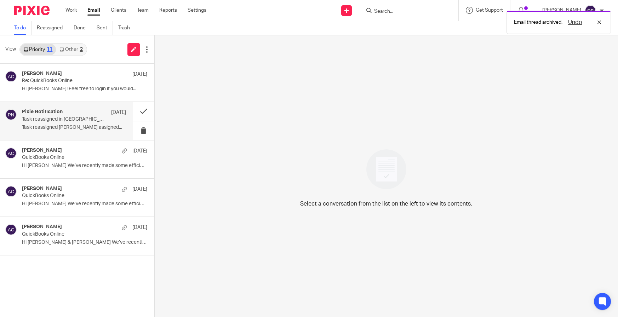
click at [76, 117] on p "Task reassigned in [GEOGRAPHIC_DATA]" at bounding box center [63, 119] width 83 height 6
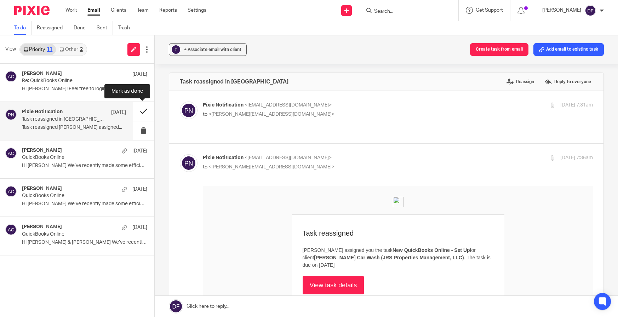
click at [144, 108] on button at bounding box center [143, 111] width 21 height 19
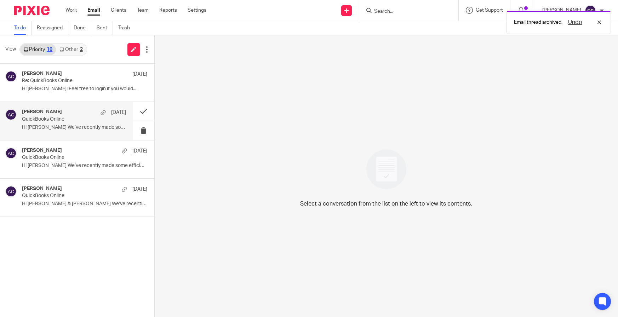
click at [93, 118] on p "QuickBooks Online" at bounding box center [63, 119] width 83 height 6
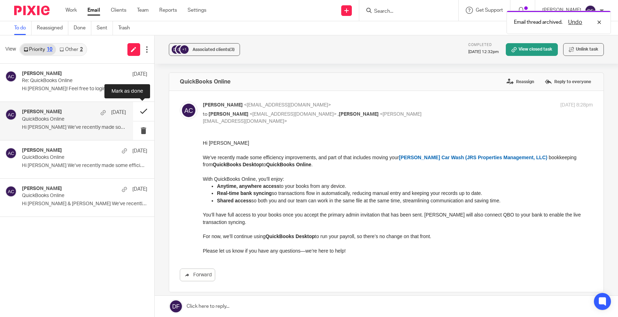
click at [144, 110] on button at bounding box center [143, 111] width 21 height 19
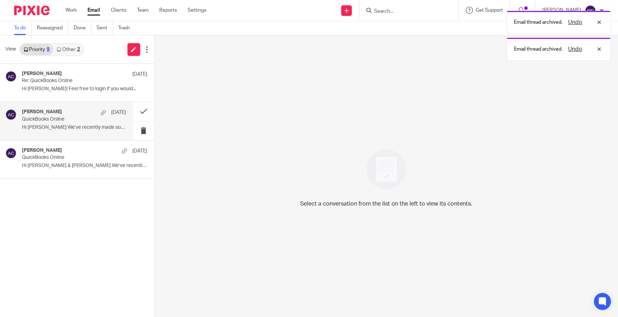
click at [76, 117] on p "QuickBooks Online" at bounding box center [63, 119] width 83 height 6
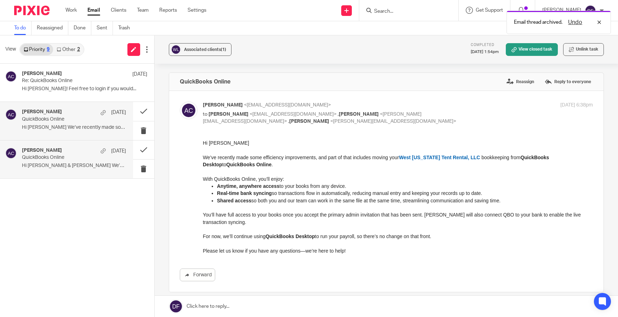
click at [76, 149] on div "[PERSON_NAME] [DATE]" at bounding box center [74, 150] width 104 height 7
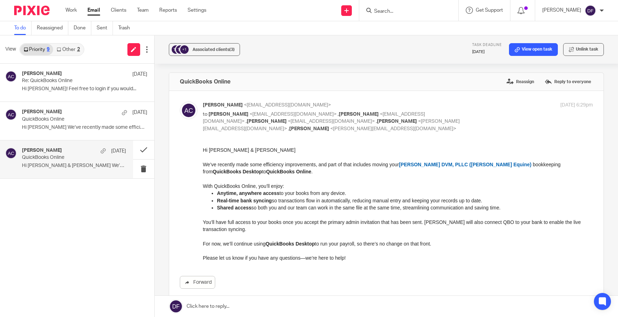
click at [74, 47] on link "Other 2" at bounding box center [68, 49] width 30 height 11
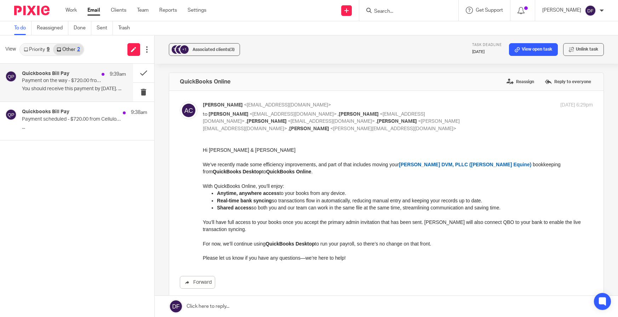
click at [56, 89] on p "You should receive this payment by [DATE]. ..." at bounding box center [74, 89] width 104 height 6
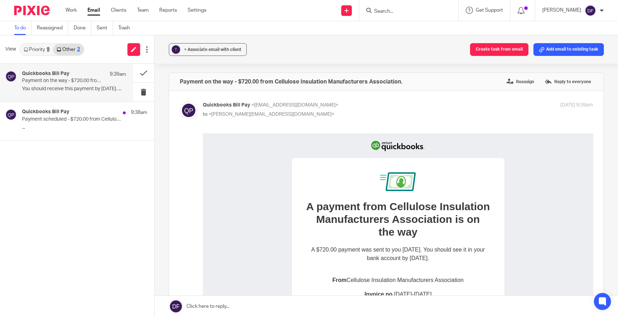
scroll to position [35, 0]
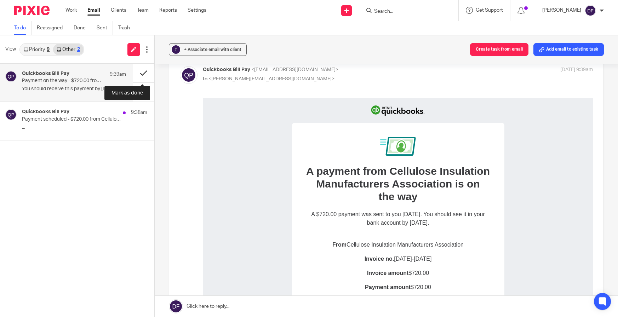
click at [141, 75] on button at bounding box center [143, 73] width 21 height 19
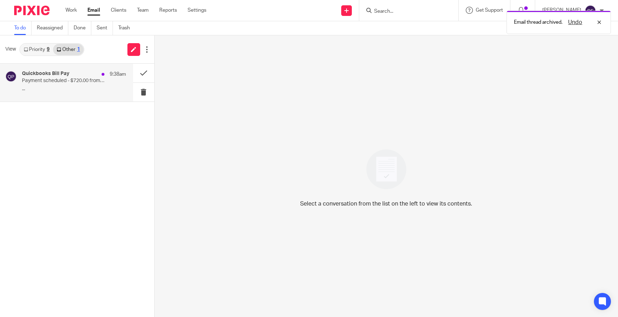
click at [70, 81] on p "Payment scheduled - $720.00 from Cellulose Insulation Manufacturers Association" at bounding box center [63, 81] width 83 height 6
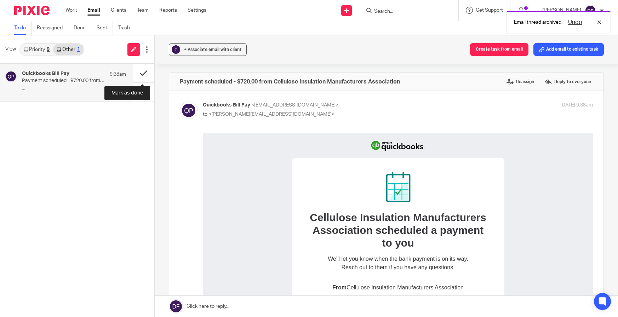
scroll to position [0, 0]
click at [140, 72] on button at bounding box center [143, 73] width 21 height 19
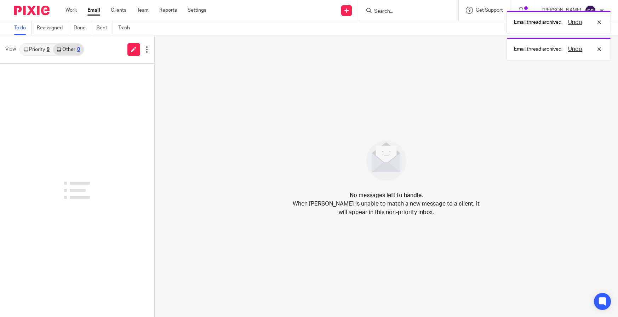
click at [37, 50] on link "Priority 9" at bounding box center [36, 49] width 33 height 11
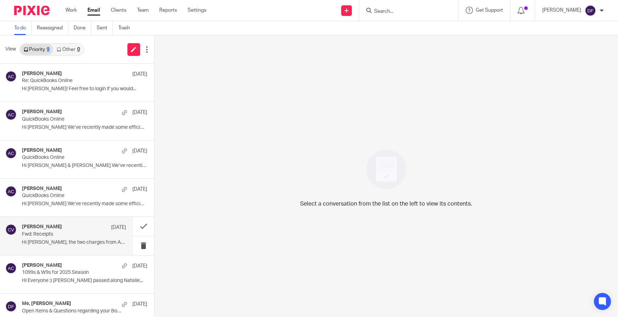
click at [80, 231] on div "[PERSON_NAME] [DATE]" at bounding box center [74, 227] width 104 height 7
